Goal: Navigation & Orientation: Find specific page/section

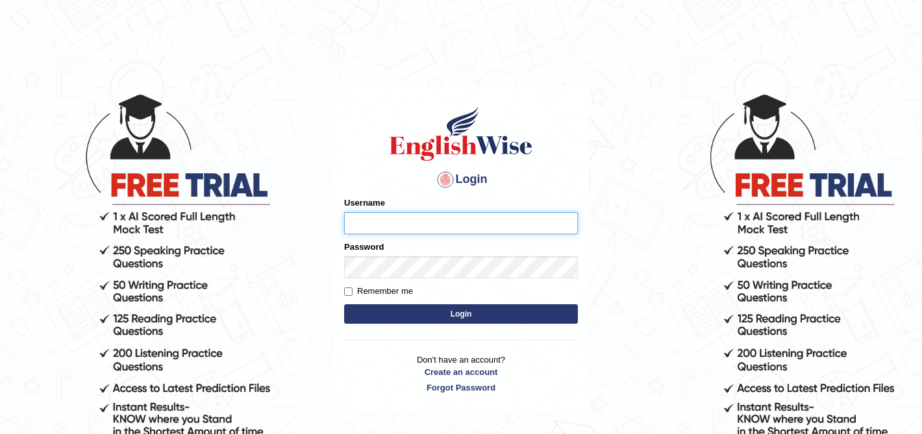
type input "Isha12"
click at [464, 310] on button "Login" at bounding box center [461, 313] width 234 height 19
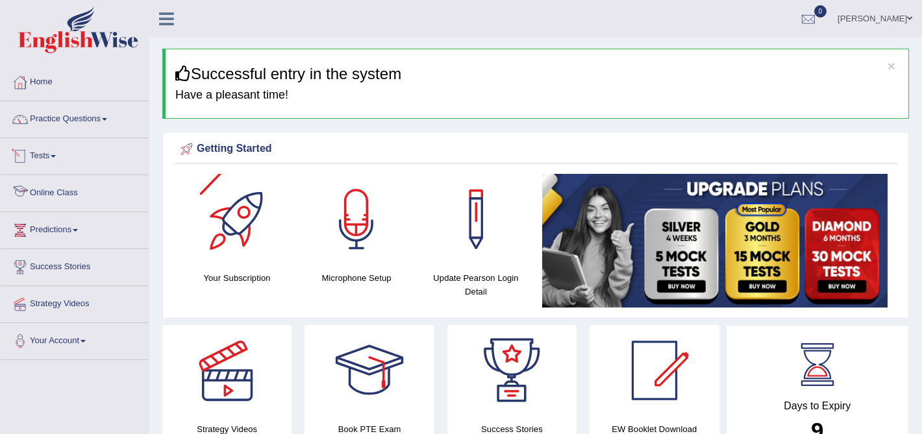
click at [46, 198] on link "Online Class" at bounding box center [75, 191] width 148 height 32
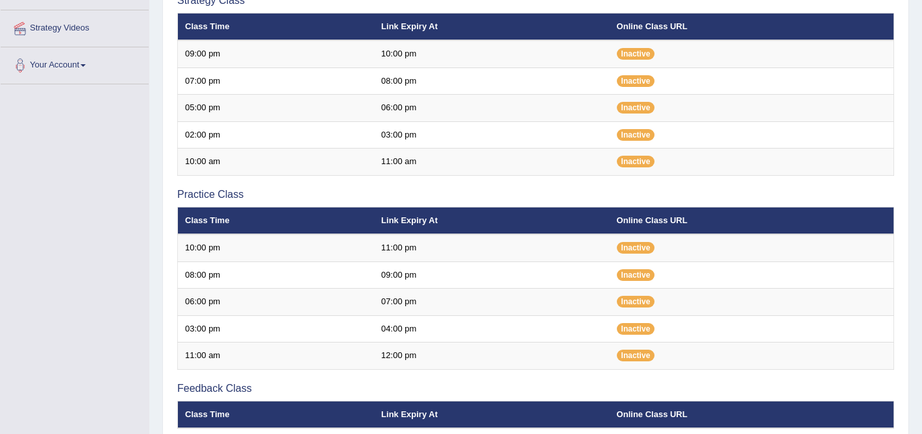
scroll to position [272, 0]
